Goal: Check status: Check status

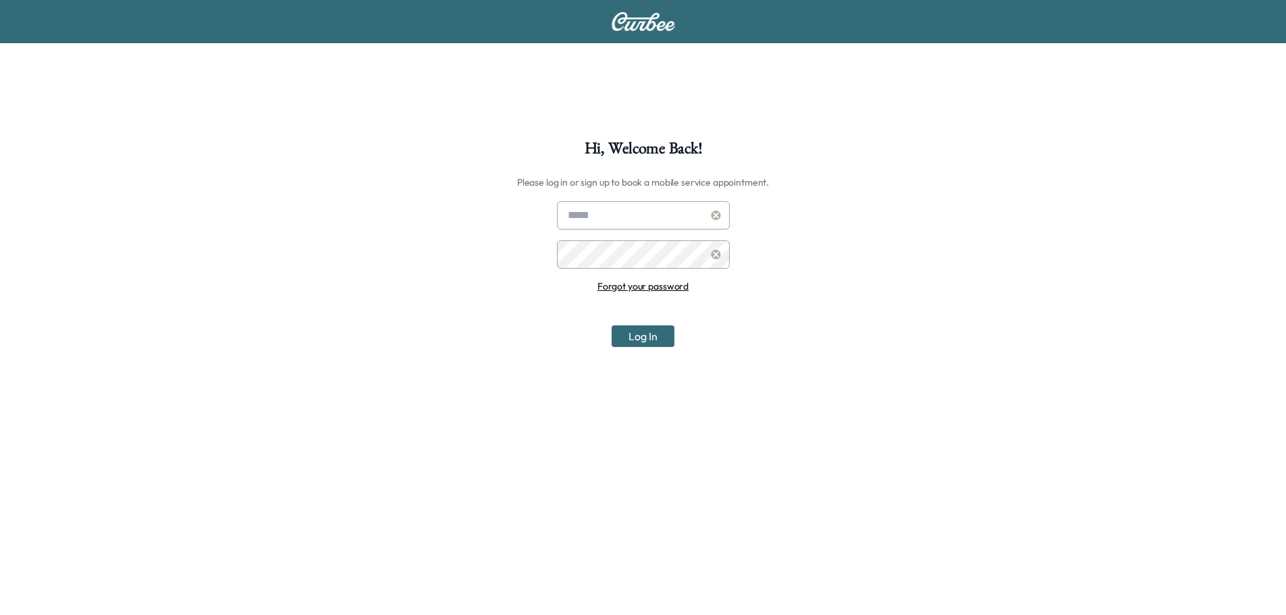
click at [626, 218] on input "text" at bounding box center [643, 215] width 173 height 28
type input "**********"
click at [612, 325] on button "Log In" at bounding box center [643, 336] width 63 height 22
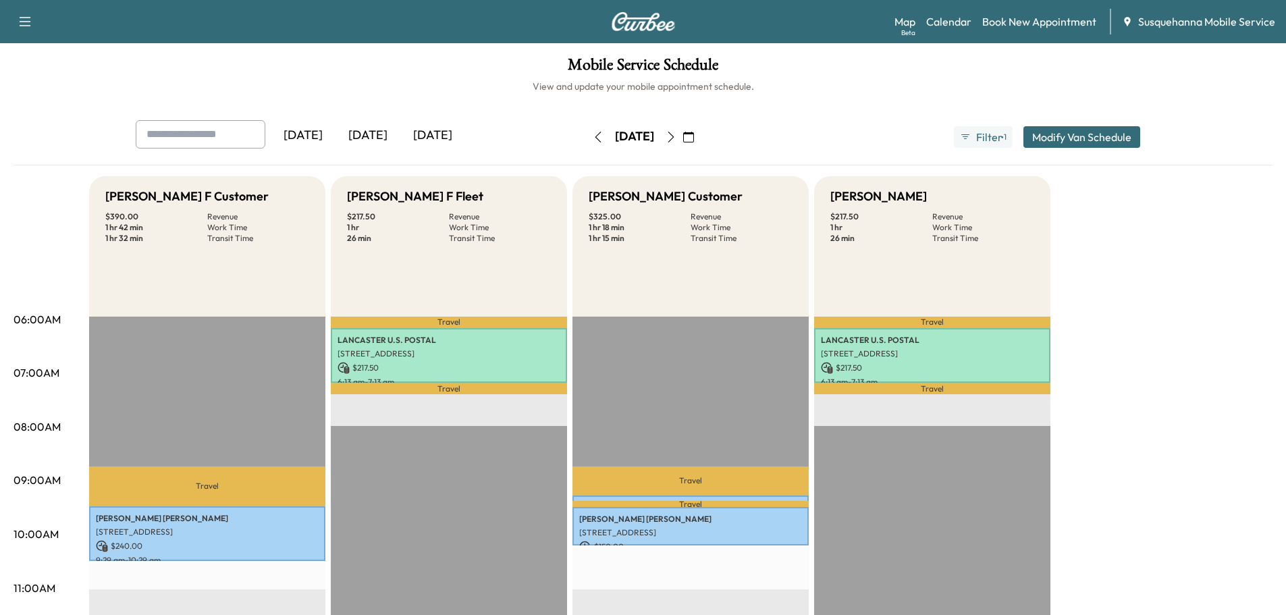
click at [676, 132] on icon "button" at bounding box center [671, 137] width 11 height 11
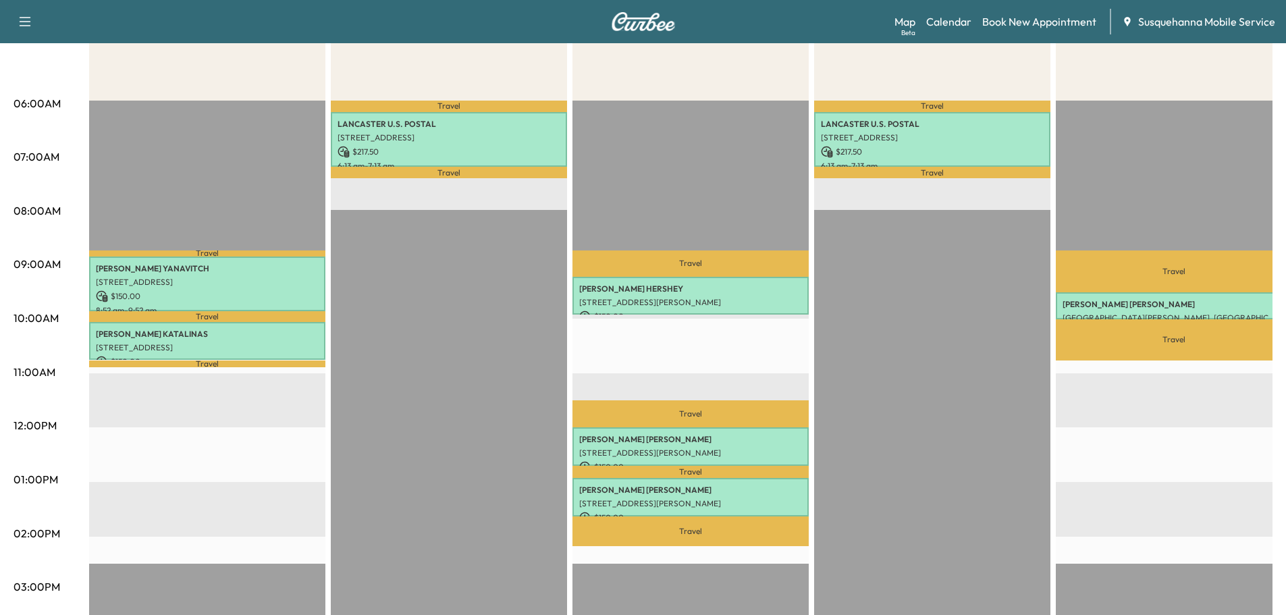
scroll to position [72, 0]
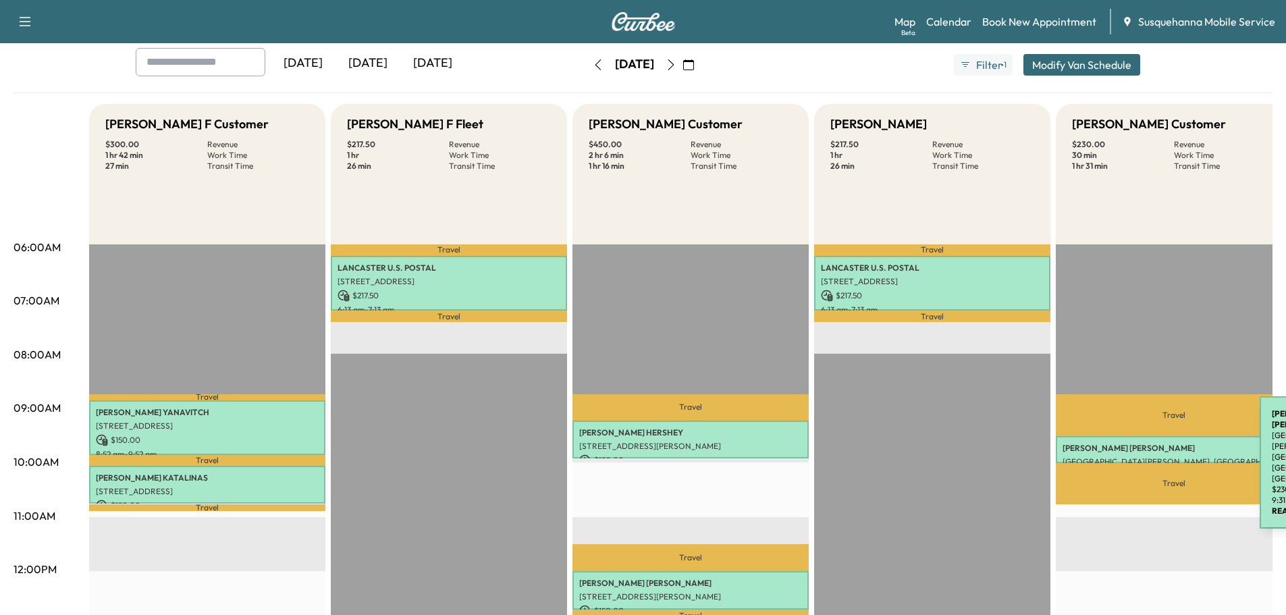
click at [1158, 444] on p "[PERSON_NAME]" at bounding box center [1174, 448] width 223 height 11
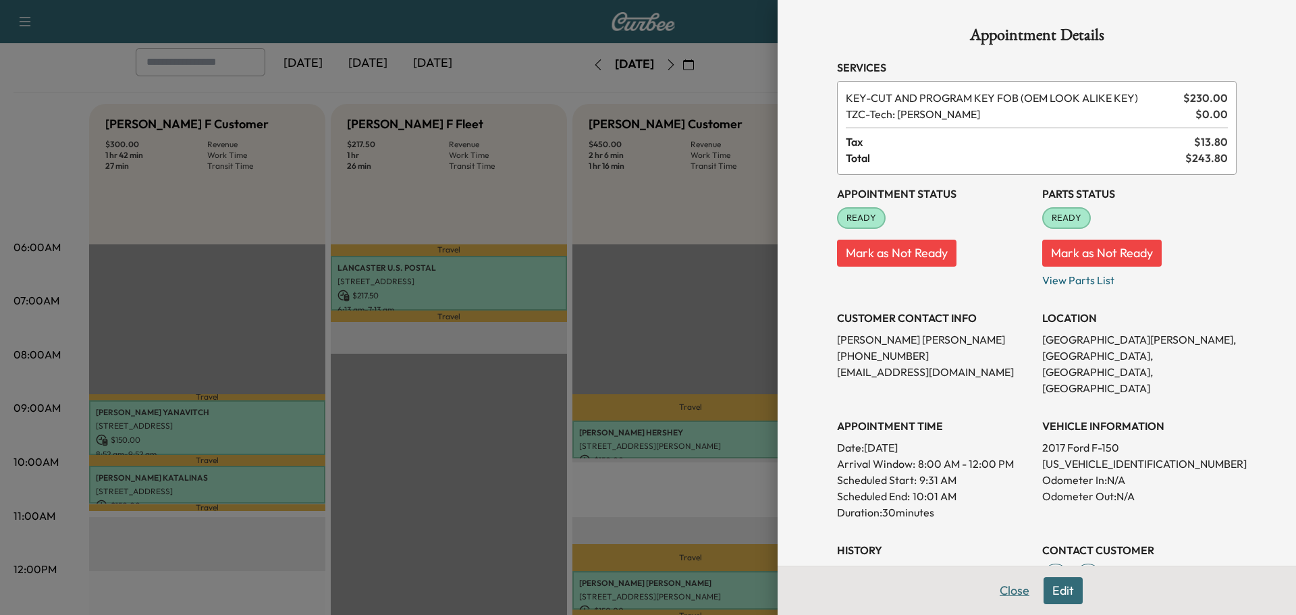
click at [1002, 591] on button "Close" at bounding box center [1014, 590] width 47 height 27
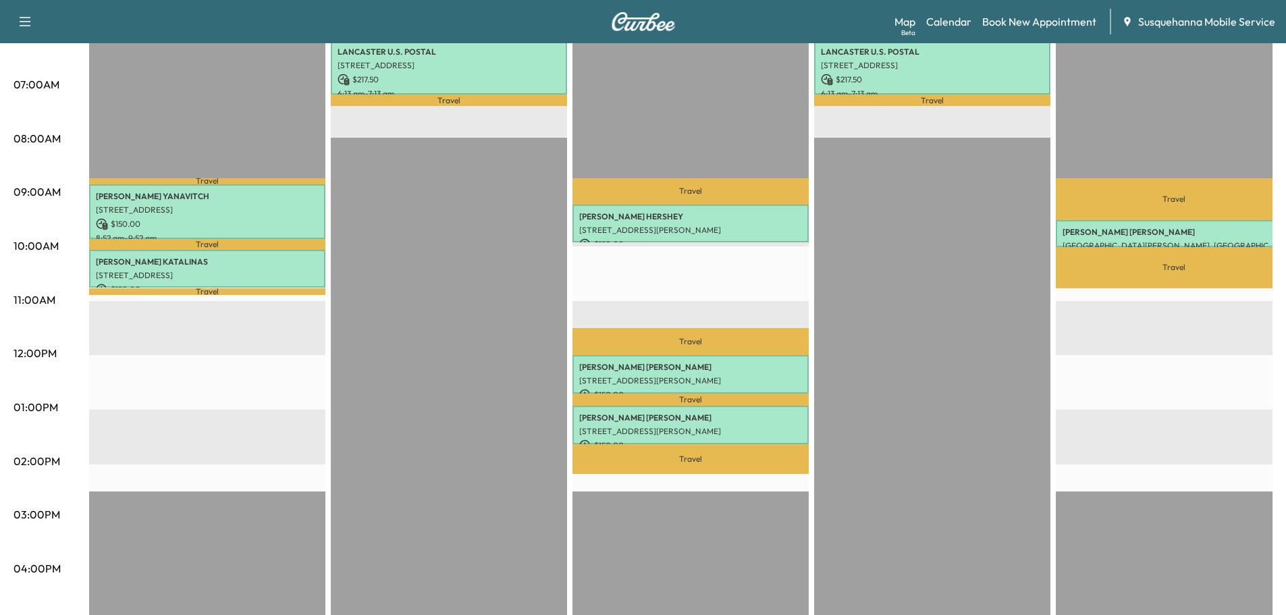
scroll to position [216, 0]
